Goal: Information Seeking & Learning: Understand process/instructions

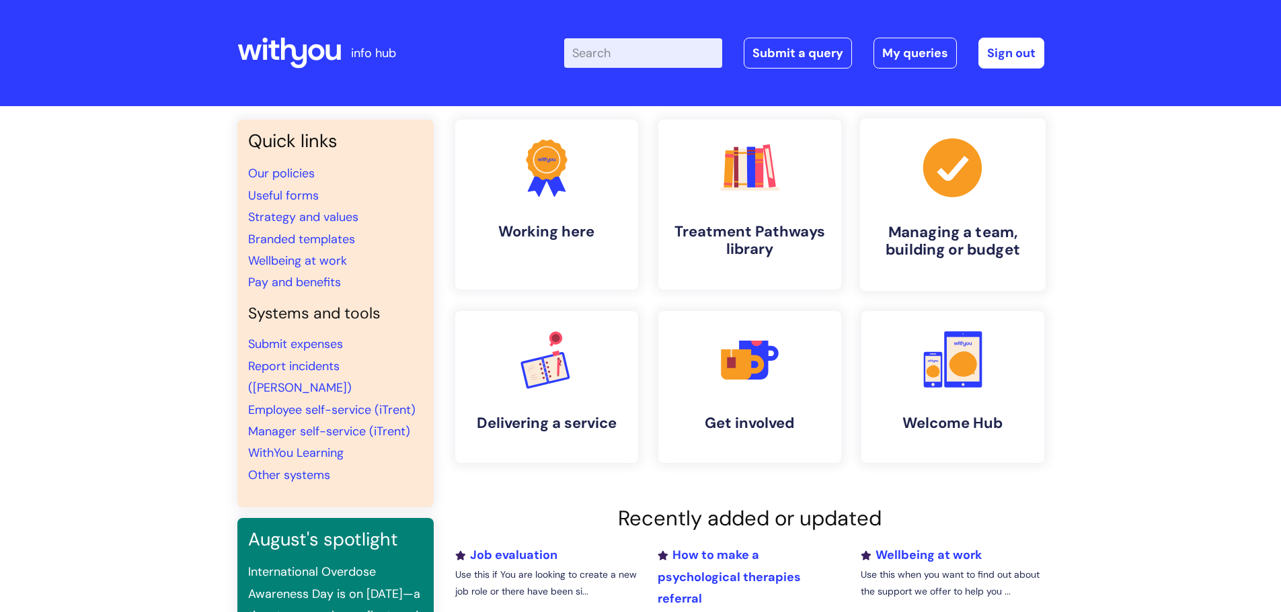
click at [958, 233] on h4 "Managing a team, building or budget" at bounding box center [953, 241] width 164 height 36
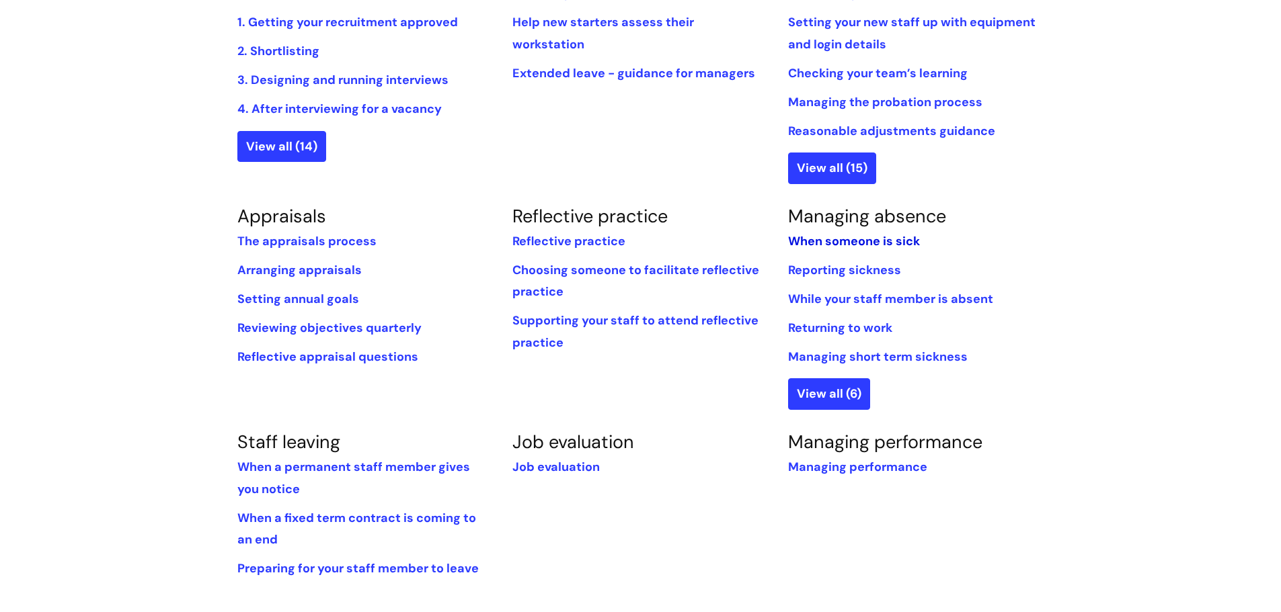
scroll to position [403, 0]
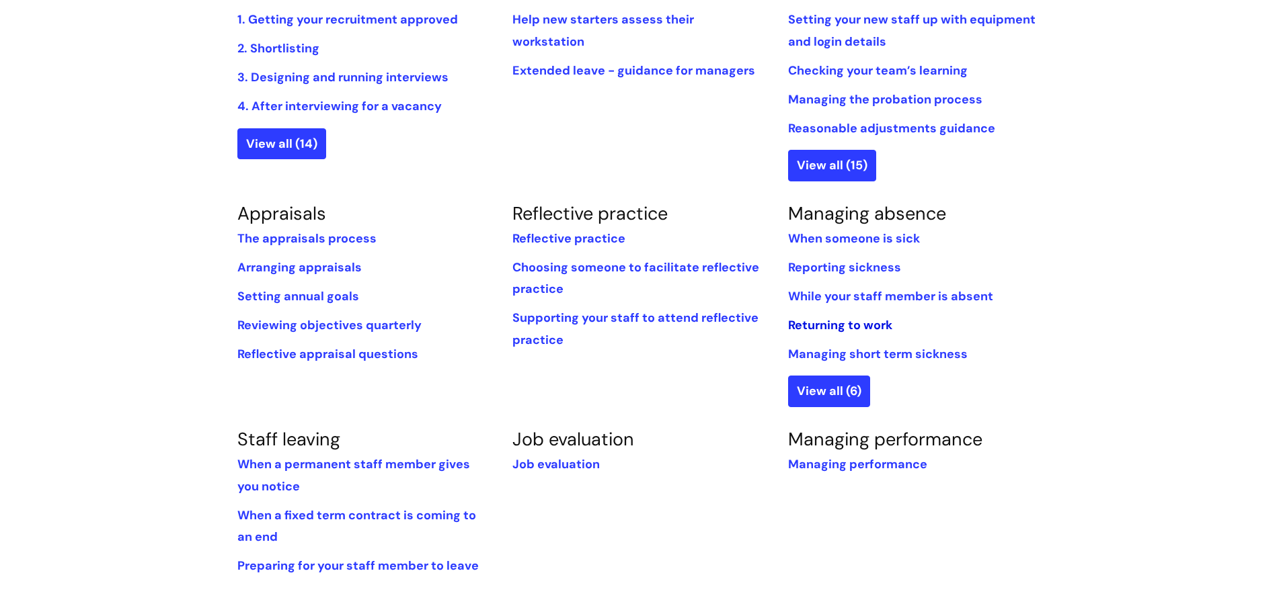
click at [803, 323] on link "Returning to work" at bounding box center [840, 325] width 104 height 16
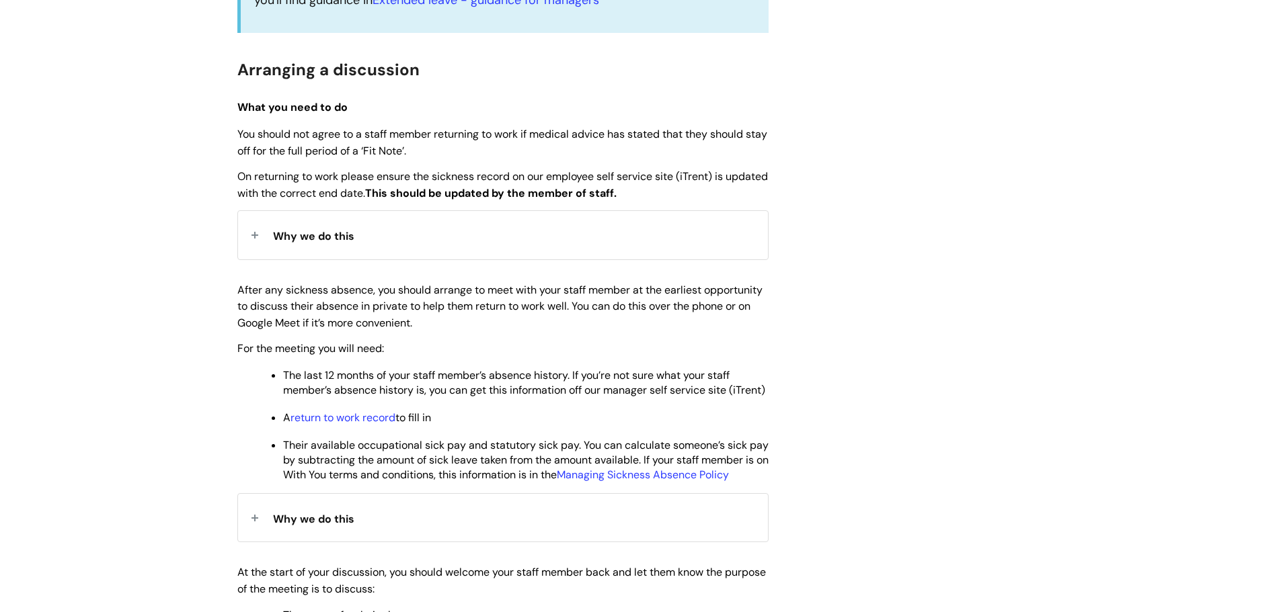
scroll to position [538, 0]
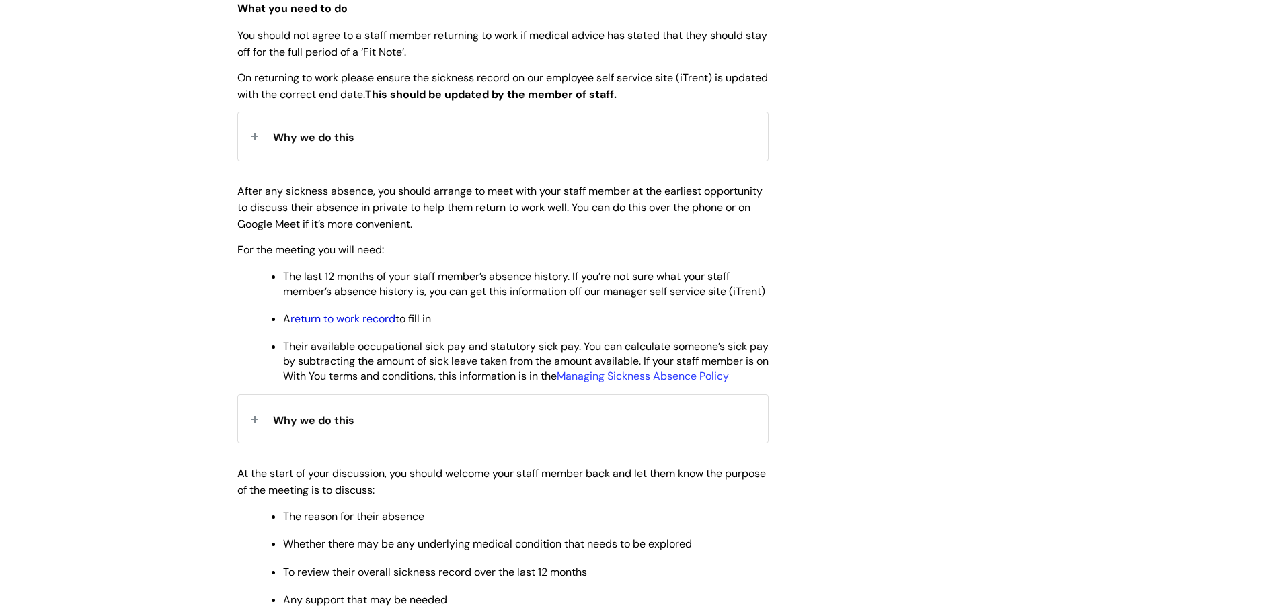
click at [361, 326] on link "return to work record" at bounding box center [342, 319] width 105 height 14
